Goal: Answer question/provide support

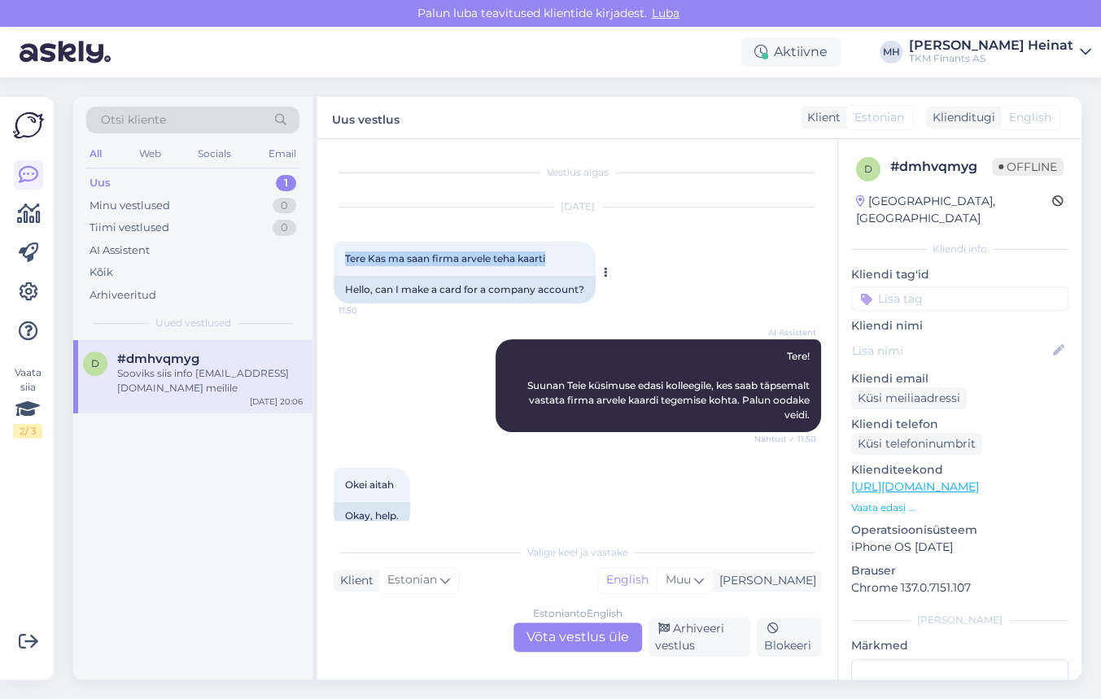
drag, startPoint x: 555, startPoint y: 261, endPoint x: 346, endPoint y: 262, distance: 209.2
click at [346, 262] on div "Tere Kas ma saan firma arvele teha kaarti 11:50" at bounding box center [465, 259] width 262 height 34
copy span "Tere Kas ma saan firma arvele teha kaarti"
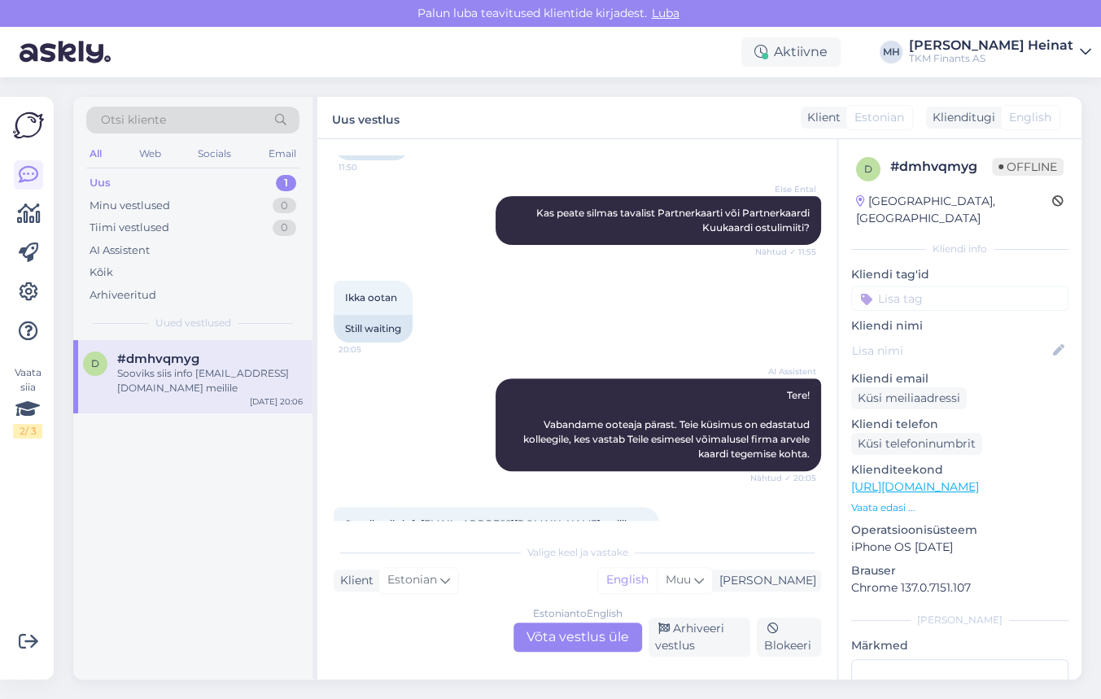
scroll to position [435, 0]
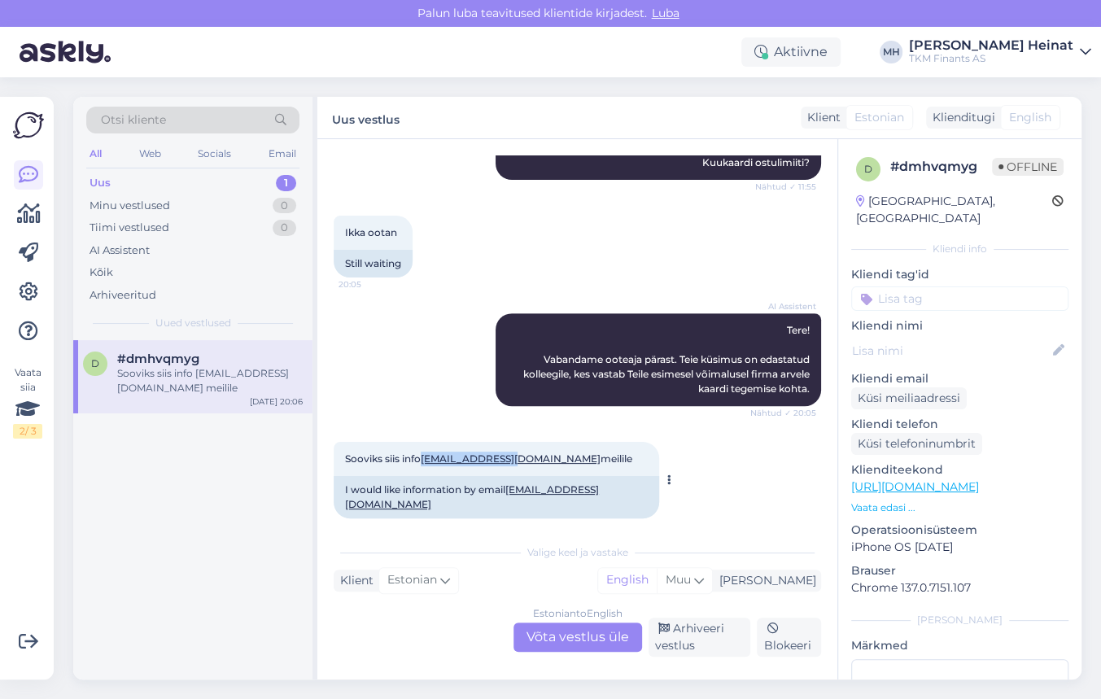
drag, startPoint x: 514, startPoint y: 457, endPoint x: 423, endPoint y: 459, distance: 90.4
click at [423, 459] on span "Sooviks siis info oskar100@mail.ee meilile" at bounding box center [488, 459] width 287 height 12
copy link "[EMAIL_ADDRESS][DOMAIN_NAME]"
click at [693, 630] on div "Arhiveeri vestlus" at bounding box center [700, 637] width 103 height 39
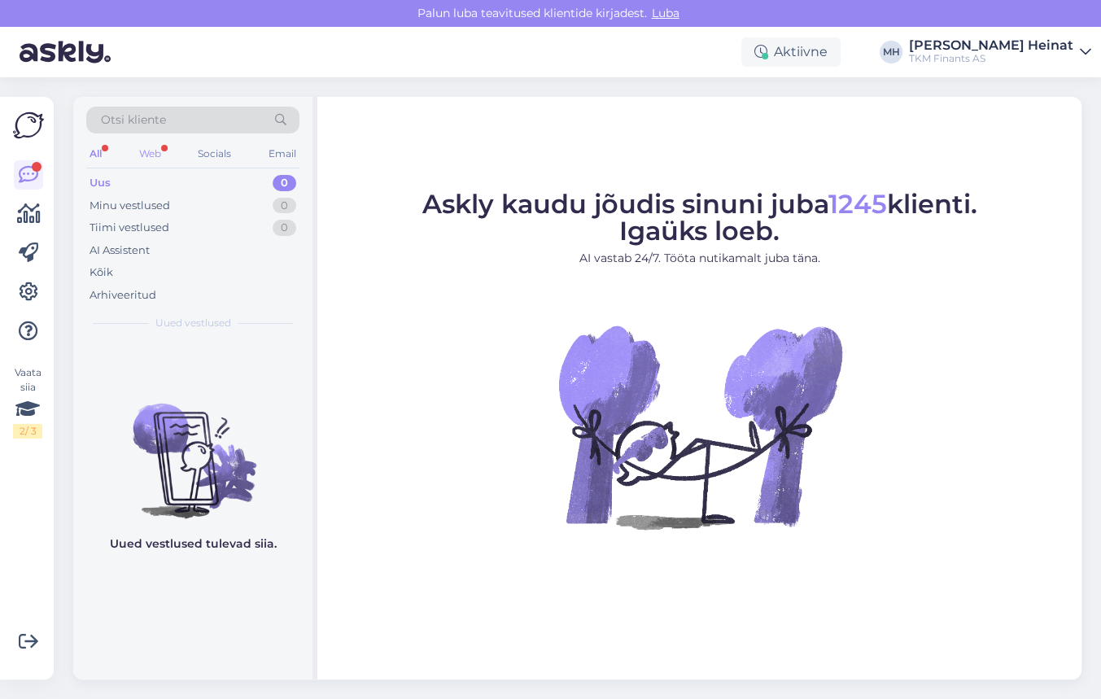
click at [150, 153] on div "Web" at bounding box center [150, 153] width 28 height 21
click at [99, 151] on div "All" at bounding box center [95, 153] width 19 height 21
click at [110, 290] on div "Arhiveeritud" at bounding box center [123, 295] width 67 height 16
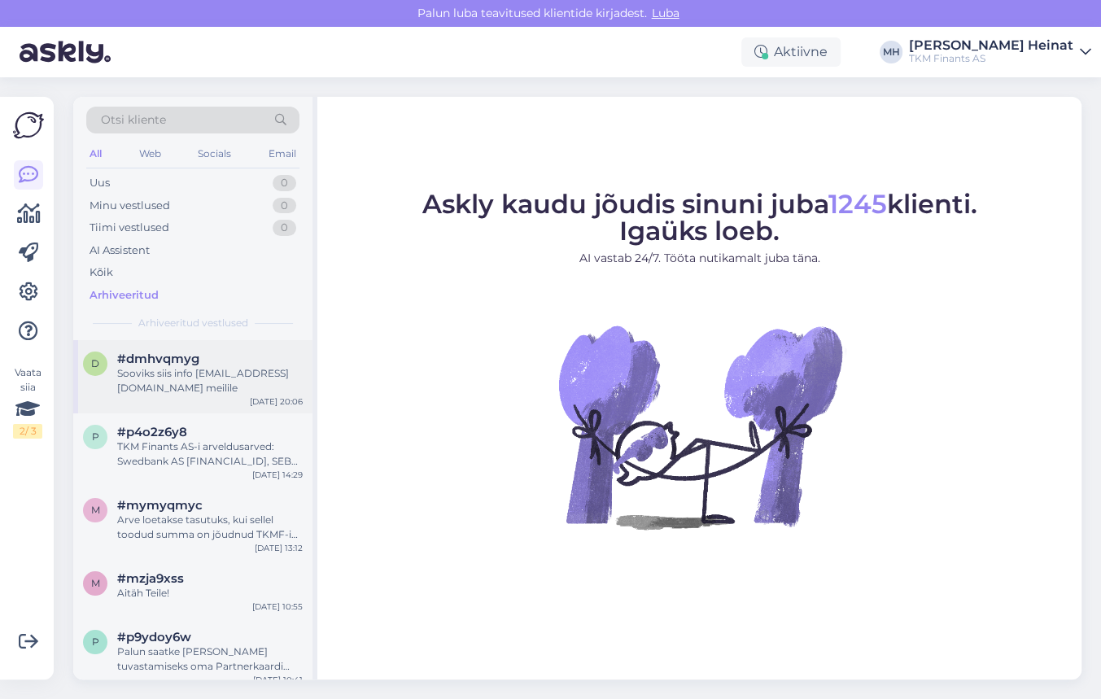
click at [144, 378] on div "Sooviks siis info [EMAIL_ADDRESS][DOMAIN_NAME] meilile" at bounding box center [210, 380] width 186 height 29
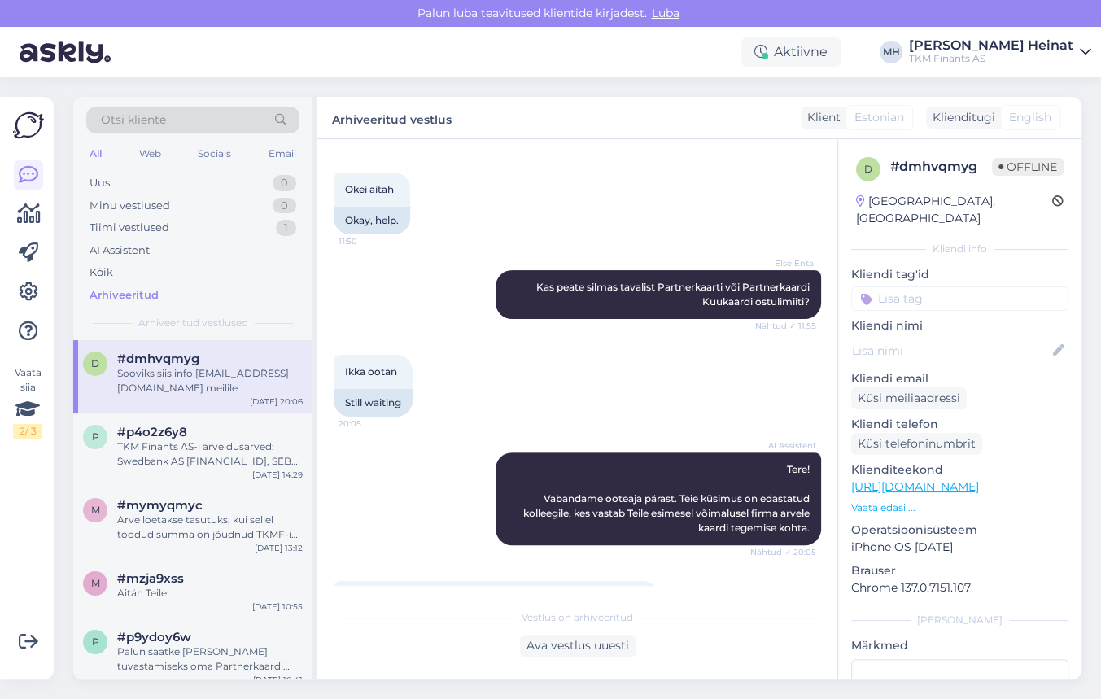
scroll to position [370, 0]
